Goal: Information Seeking & Learning: Find specific page/section

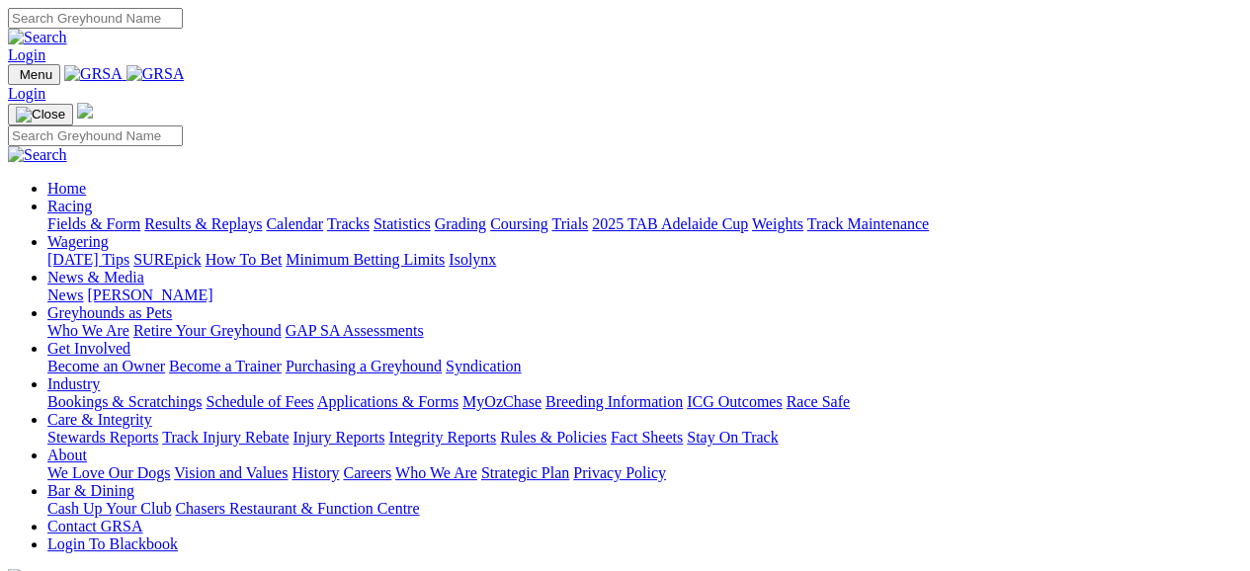
click at [152, 411] on link "Care & Integrity" at bounding box center [99, 419] width 105 height 17
click at [100, 375] on link "Industry" at bounding box center [73, 383] width 52 height 17
click at [152, 411] on link "Care & Integrity" at bounding box center [99, 419] width 105 height 17
click at [158, 429] on link "Stewards Reports" at bounding box center [102, 437] width 111 height 17
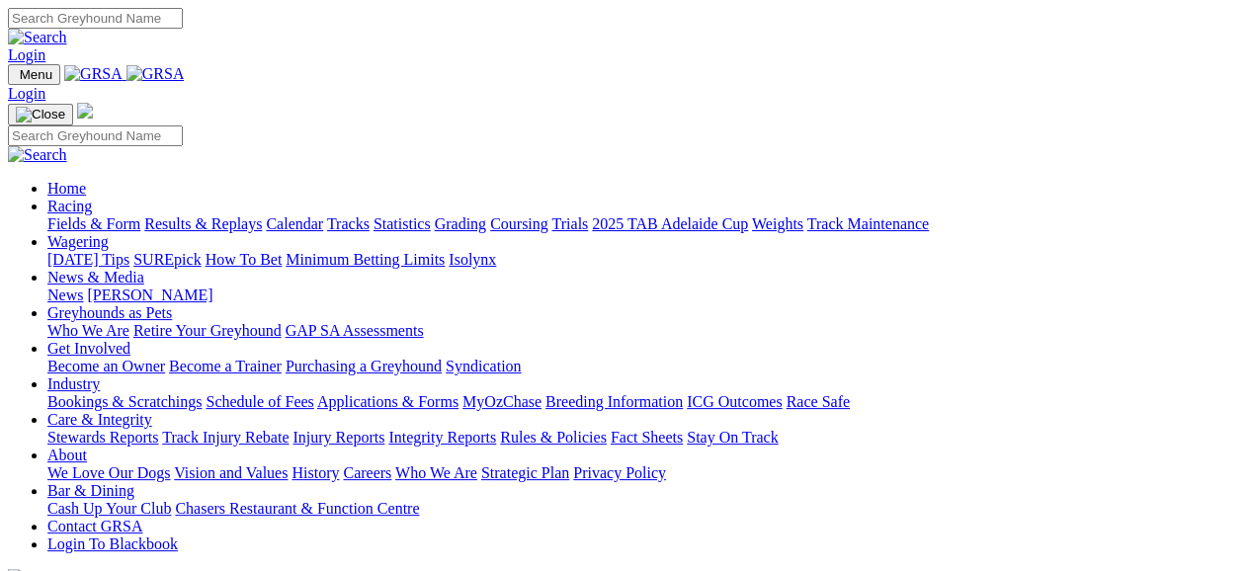
click at [145, 429] on link "Stewards Reports" at bounding box center [102, 437] width 111 height 17
